Goal: Check status: Check status

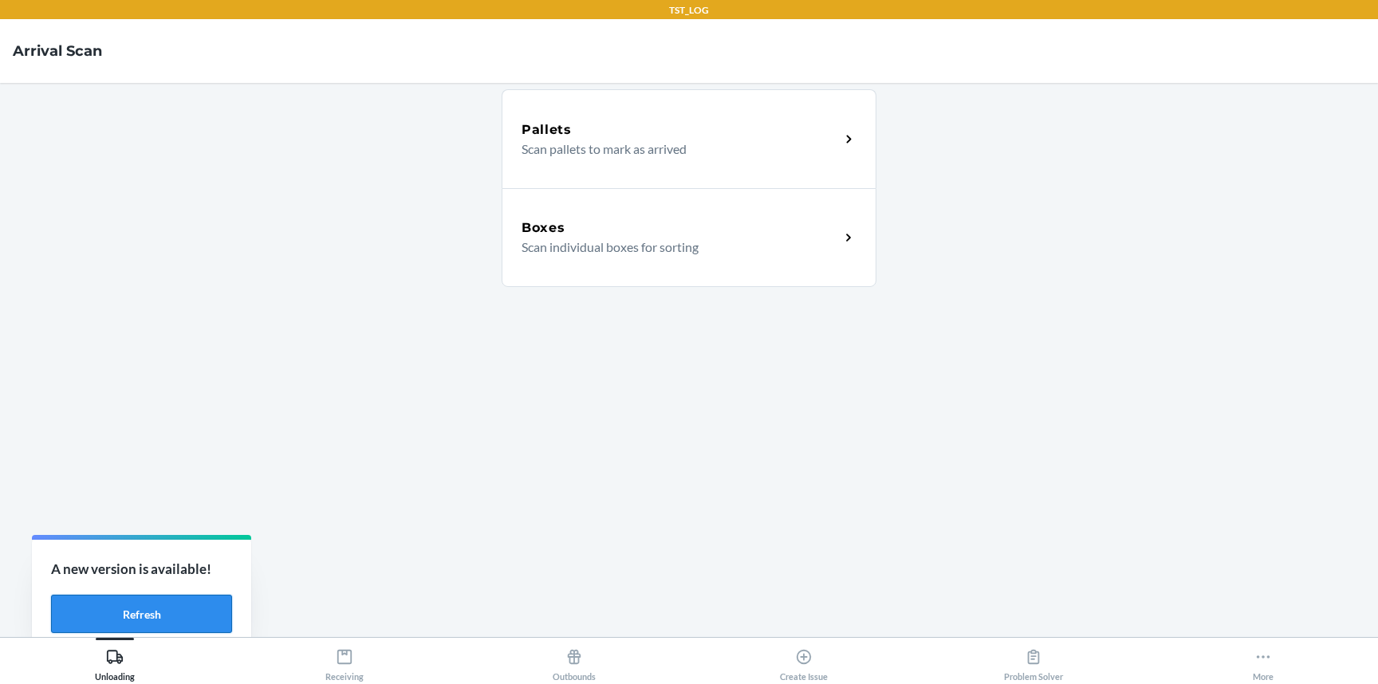
click at [152, 612] on button "Refresh" at bounding box center [141, 614] width 181 height 38
click at [181, 604] on button "Refresh" at bounding box center [141, 614] width 181 height 38
